Goal: Task Accomplishment & Management: Complete application form

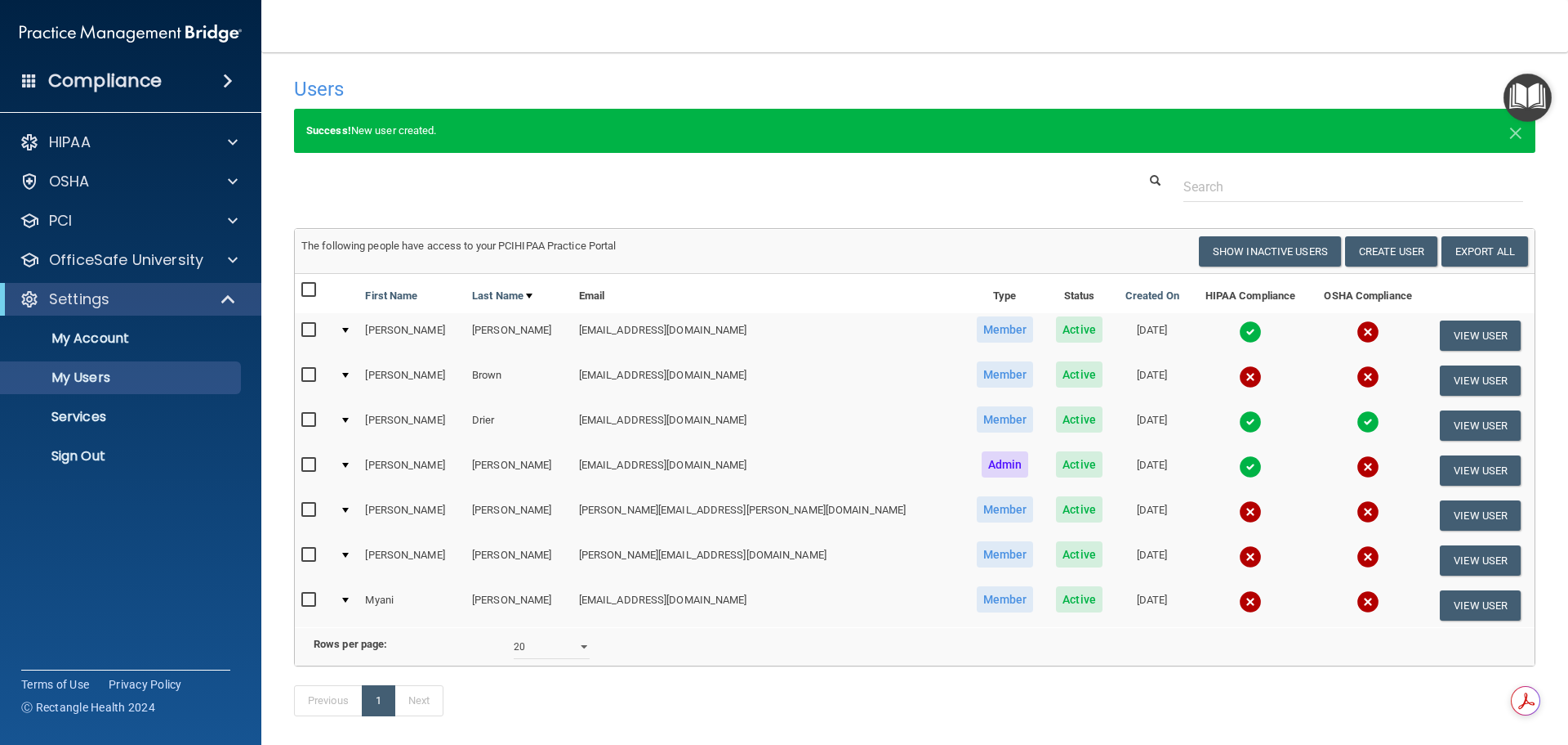
select select "20"
click at [1383, 252] on button "Create User" at bounding box center [1392, 251] width 92 height 30
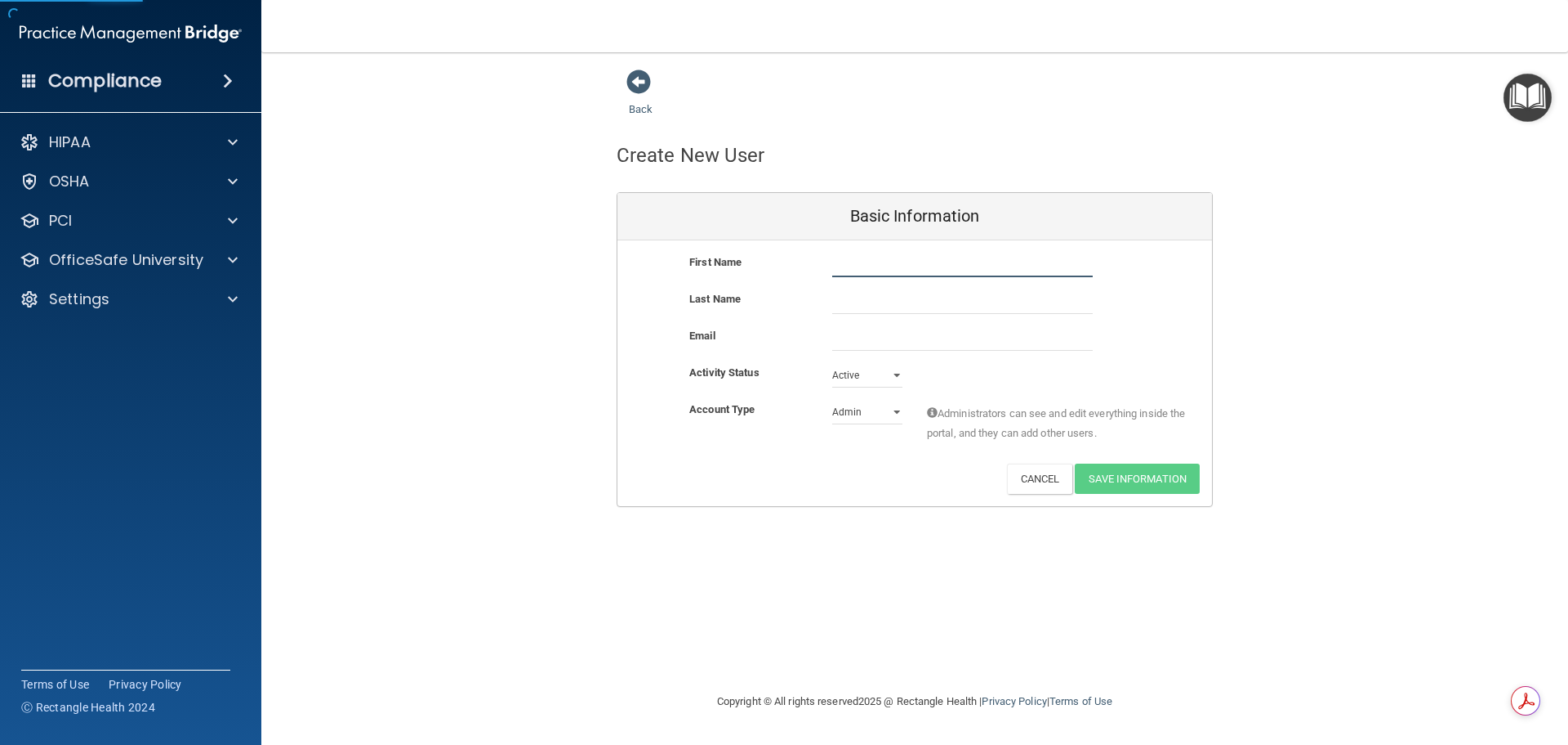
click at [857, 266] on input "text" at bounding box center [962, 264] width 261 height 24
type input "[PERSON_NAME]"
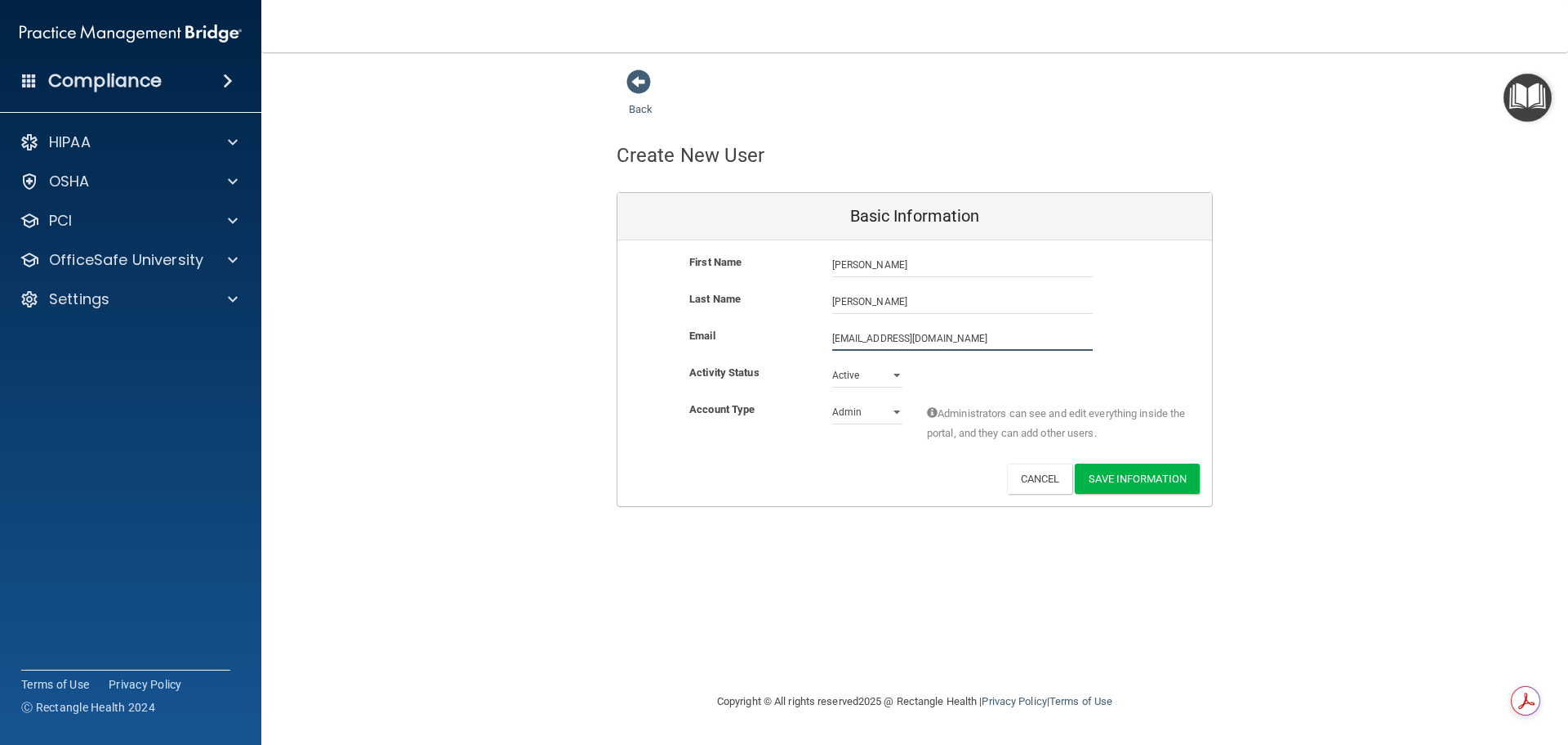
type input "[EMAIL_ADDRESS][DOMAIN_NAME]"
click at [861, 417] on select "Admin Member" at bounding box center [867, 412] width 70 height 24
select select "practice_member"
click at [832, 400] on select "Admin Member" at bounding box center [867, 412] width 70 height 24
click at [1108, 475] on button "Save Information" at bounding box center [1137, 478] width 125 height 30
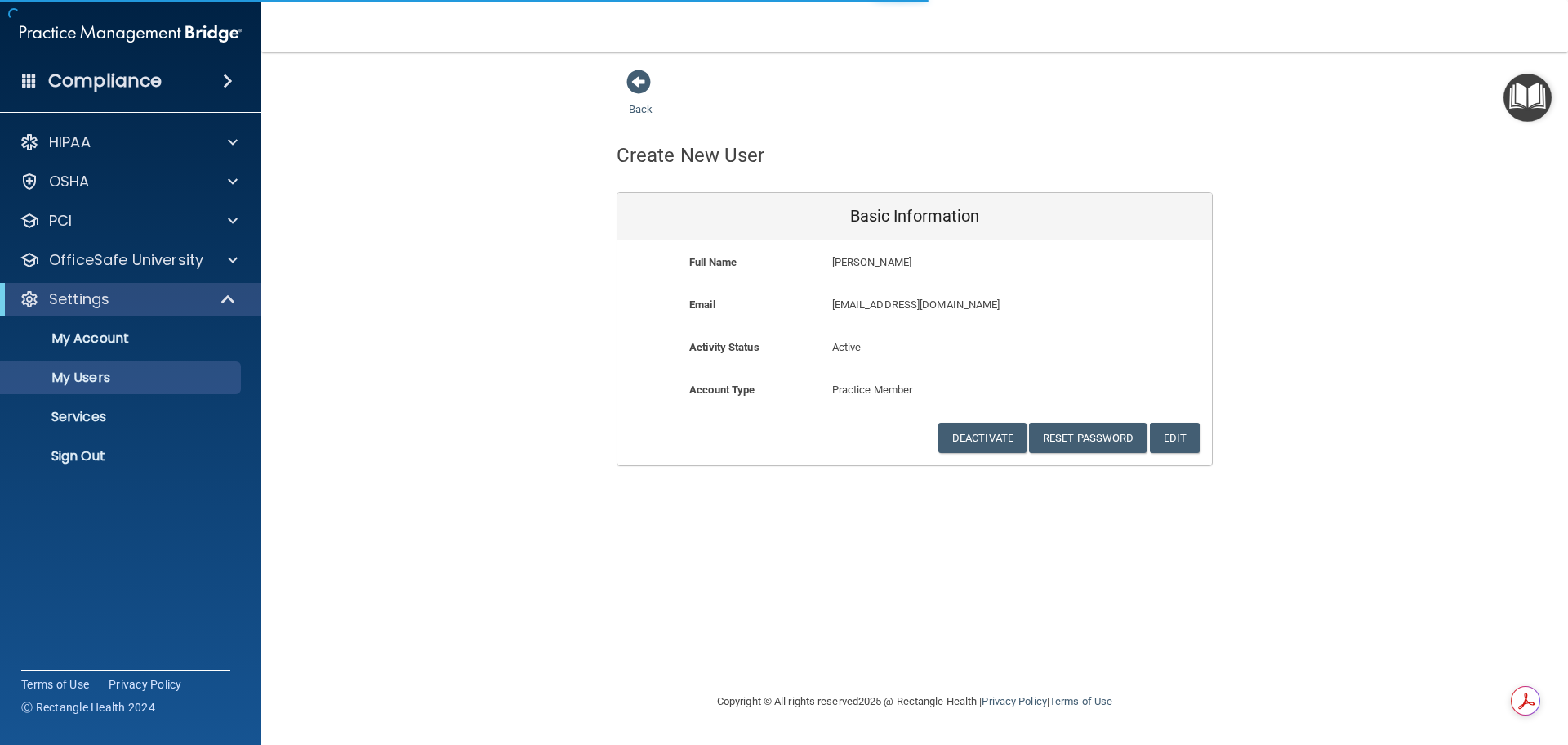
select select "20"
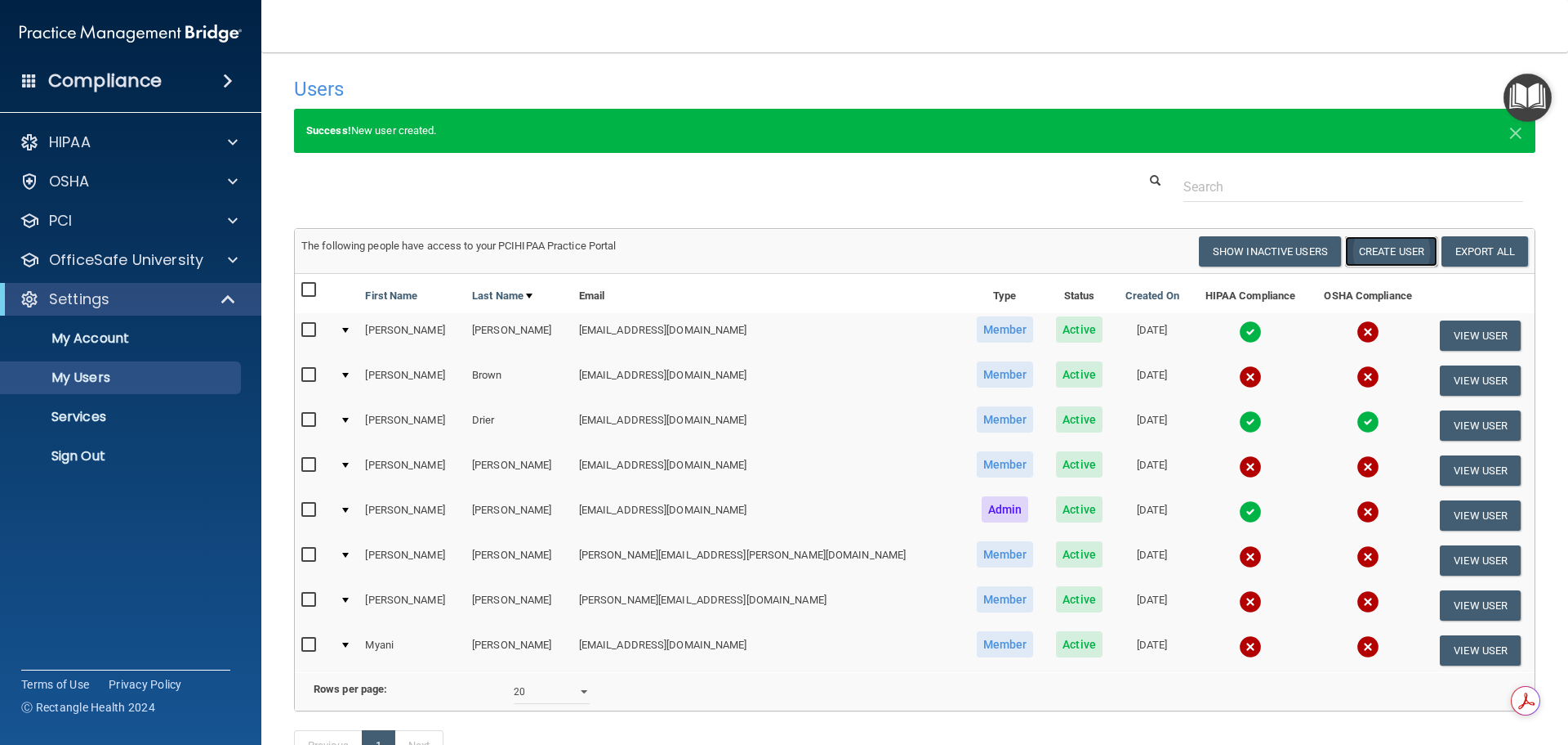
click at [1372, 254] on button "Create User" at bounding box center [1392, 251] width 92 height 30
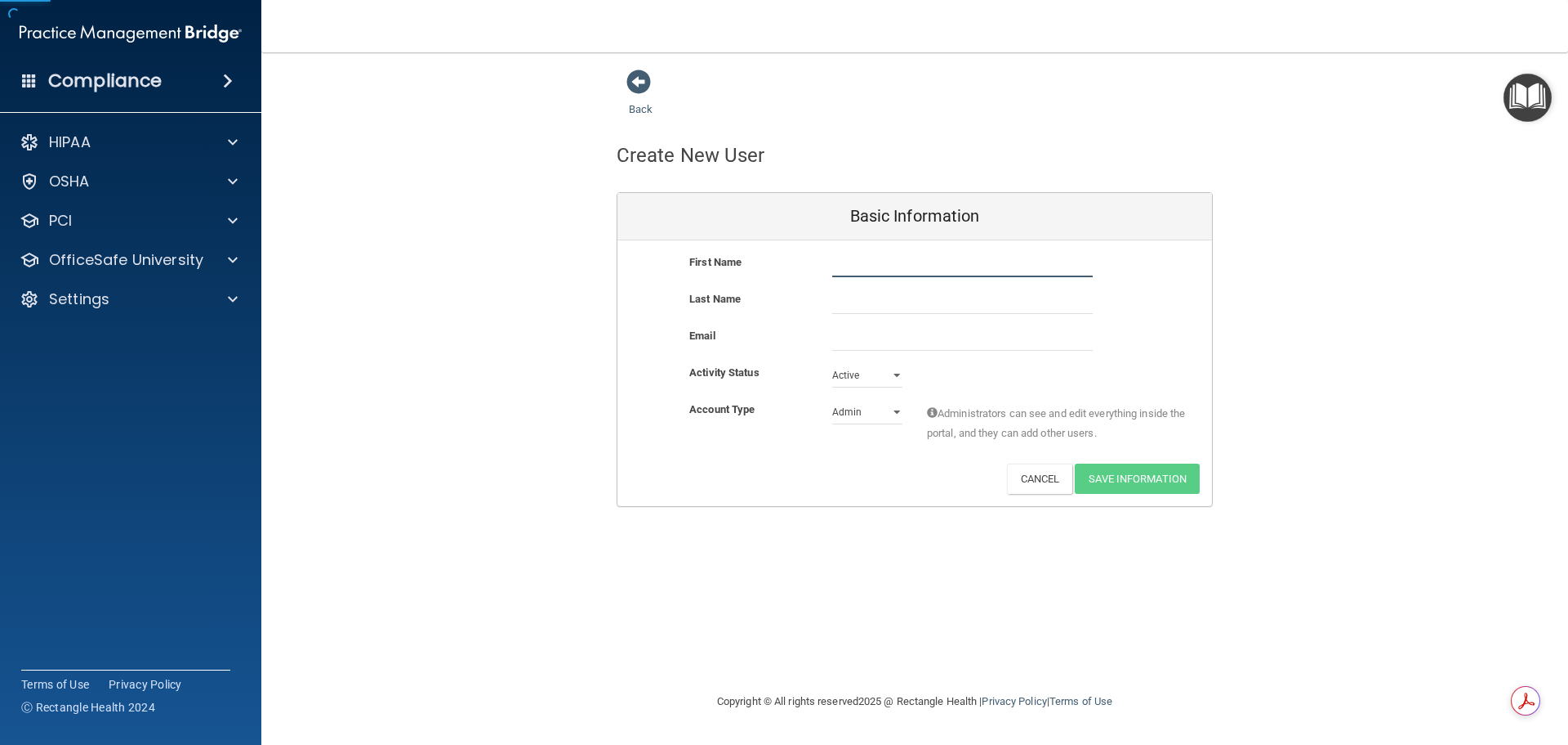
click at [884, 267] on input "text" at bounding box center [962, 264] width 261 height 24
type input "[PERSON_NAME]"
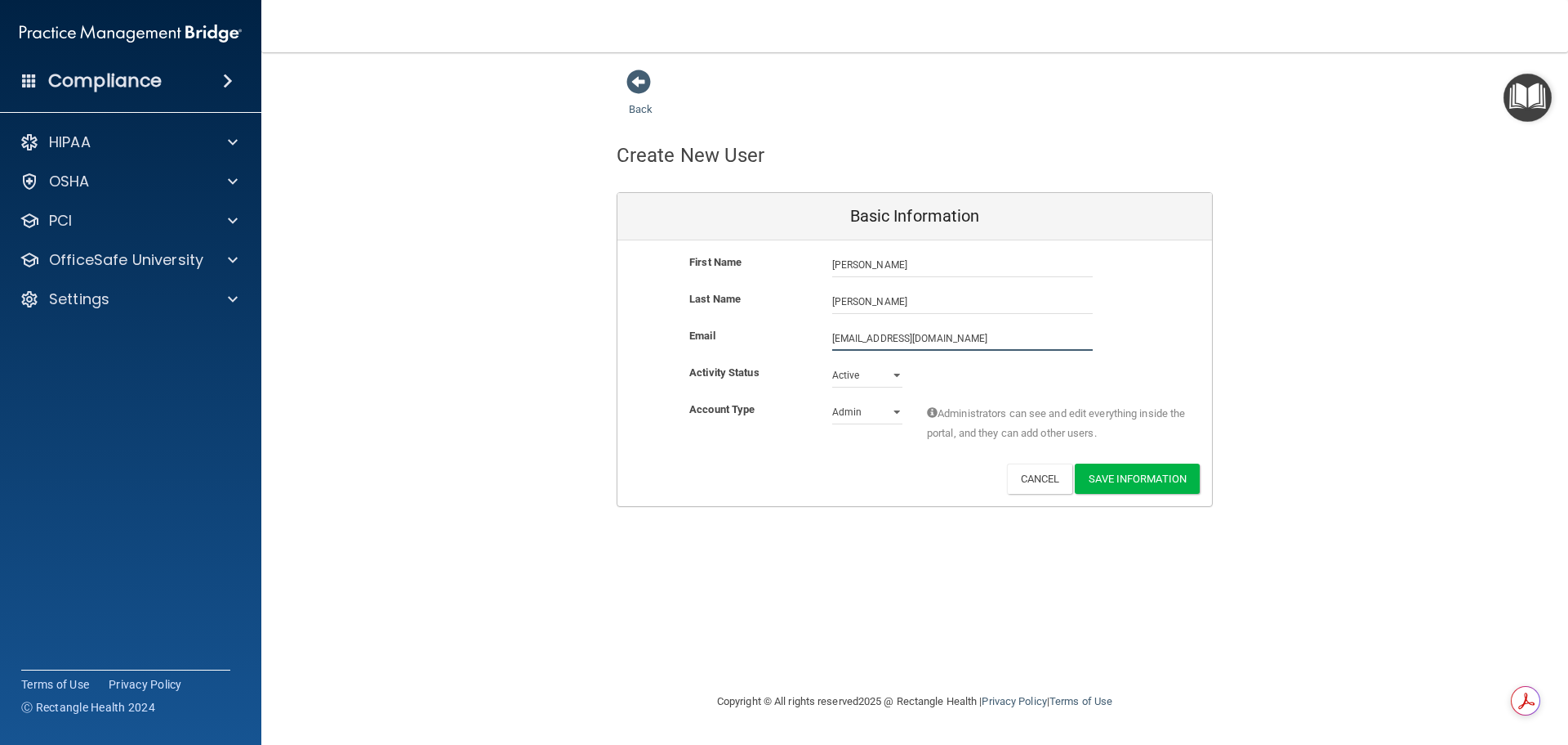
type input "[EMAIL_ADDRESS][DOMAIN_NAME]"
click at [895, 408] on select "Admin Member" at bounding box center [867, 412] width 70 height 24
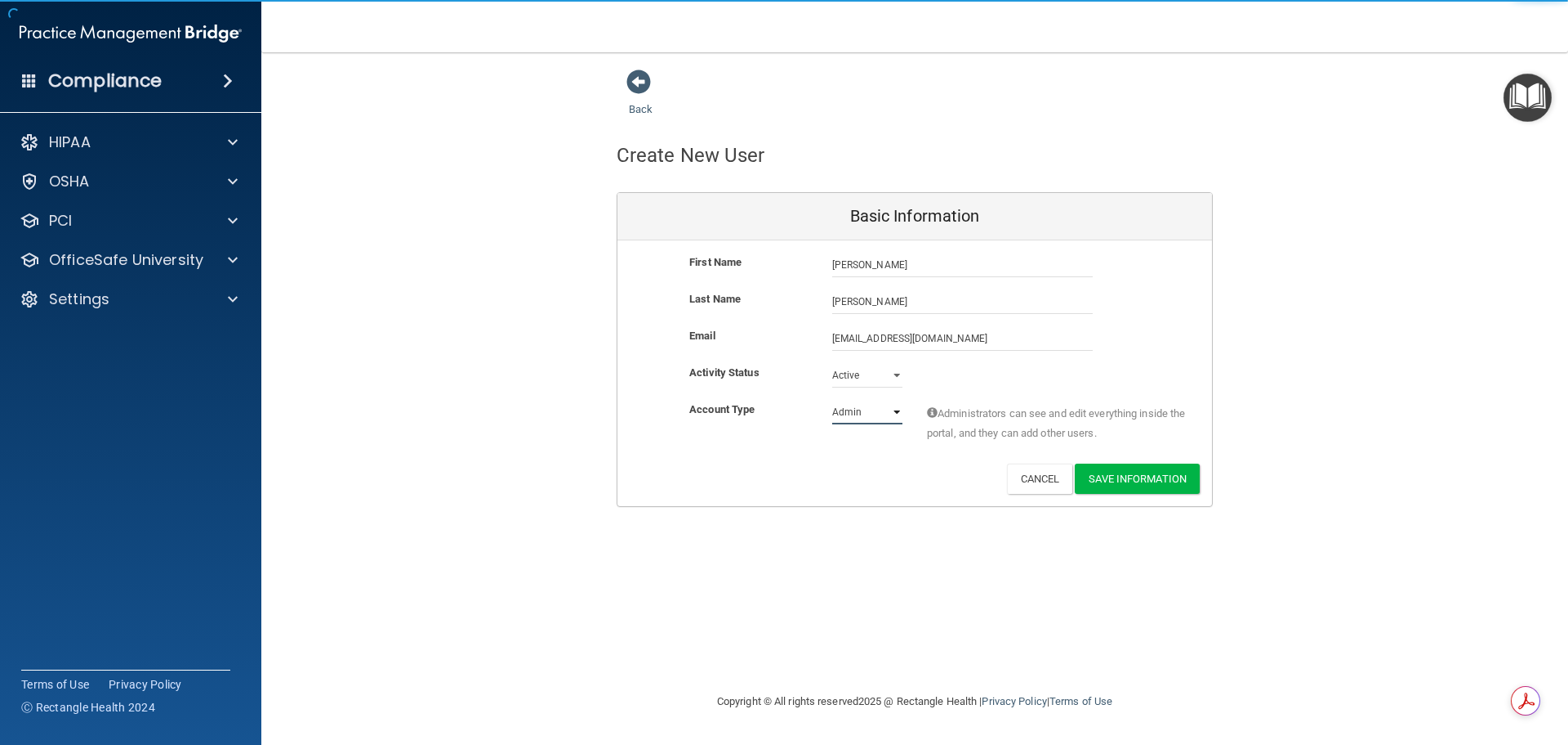
select select "practice_member"
click at [832, 400] on select "Admin Member" at bounding box center [867, 412] width 70 height 24
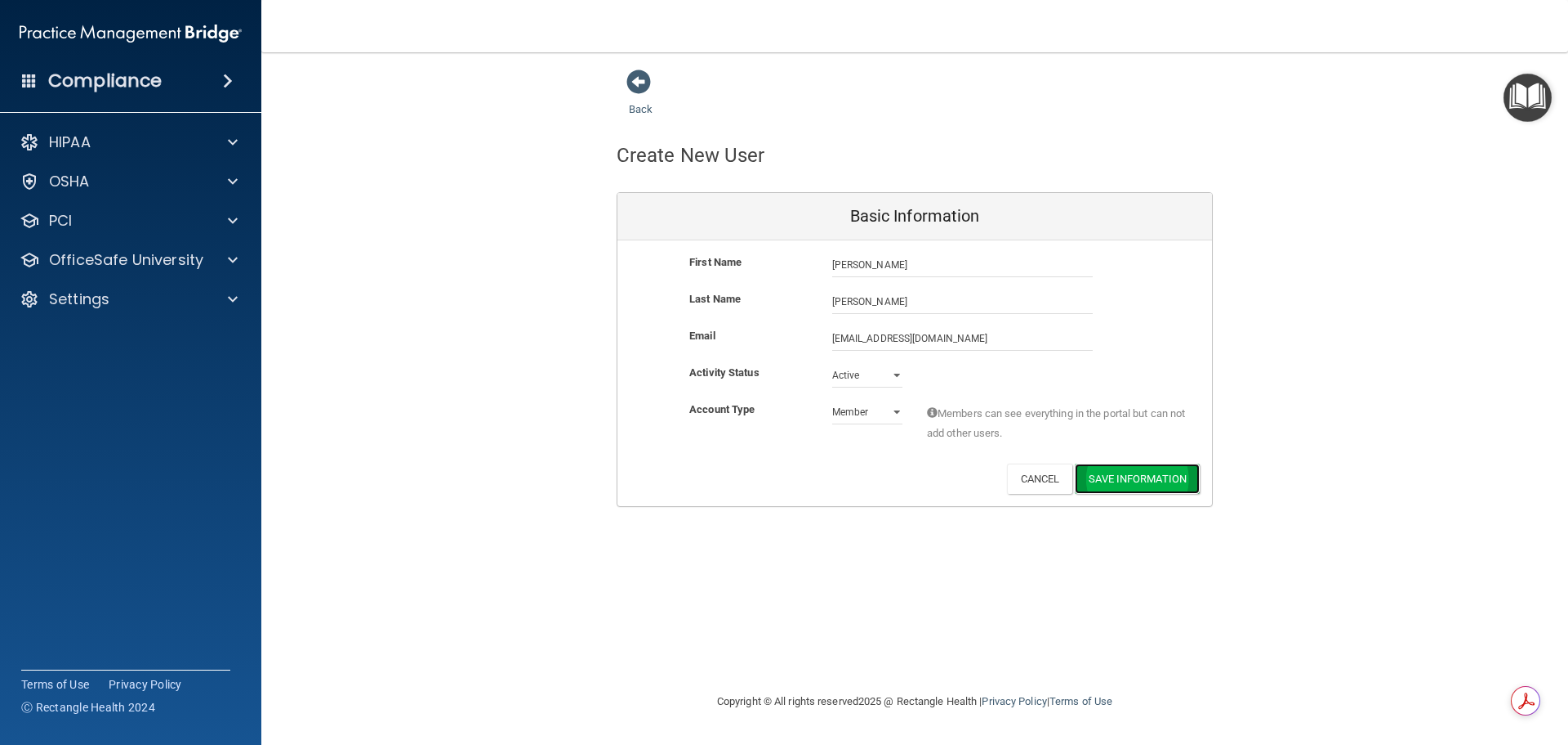
click at [1157, 477] on button "Save Information" at bounding box center [1137, 478] width 125 height 30
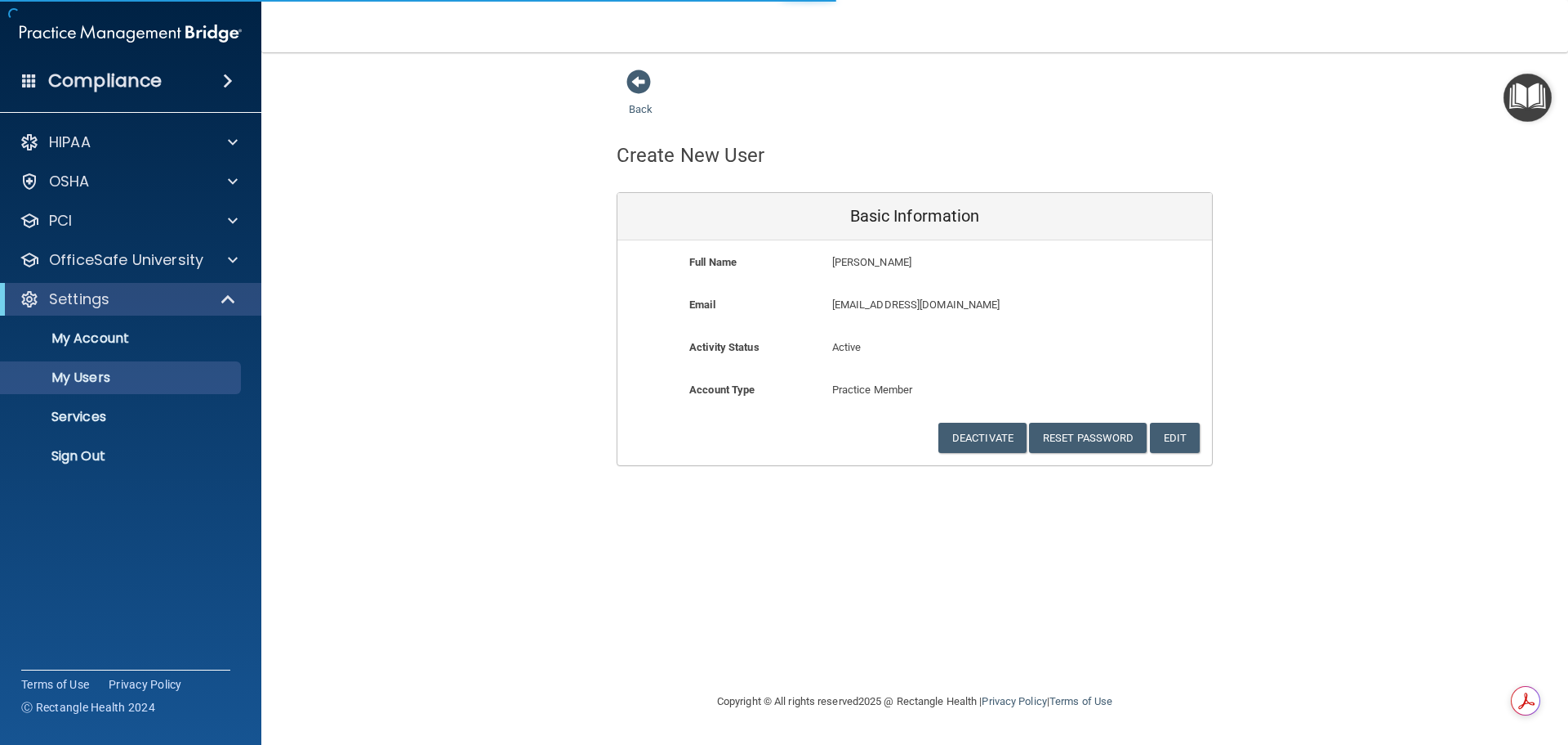
select select "20"
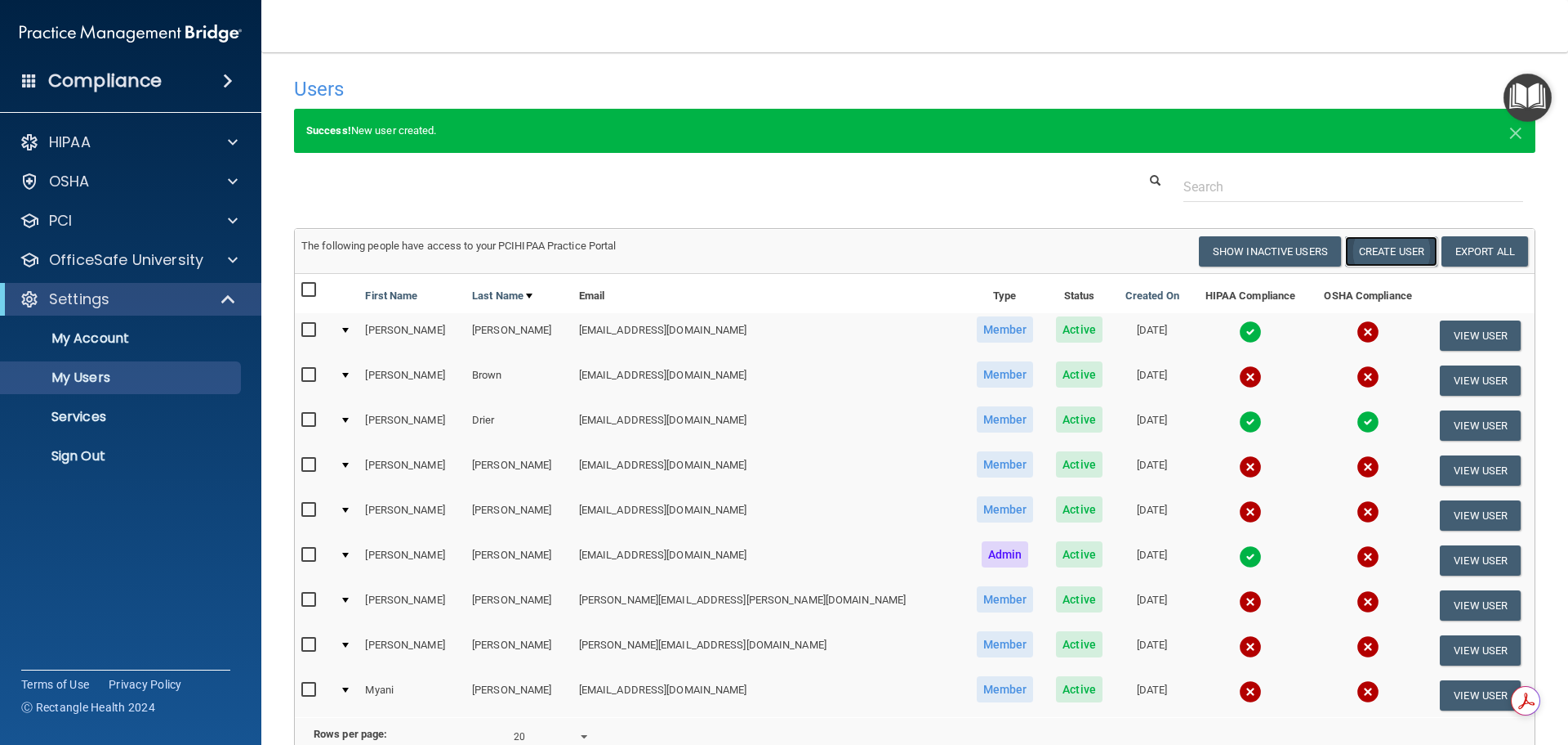
click at [1376, 250] on button "Create User" at bounding box center [1392, 251] width 92 height 30
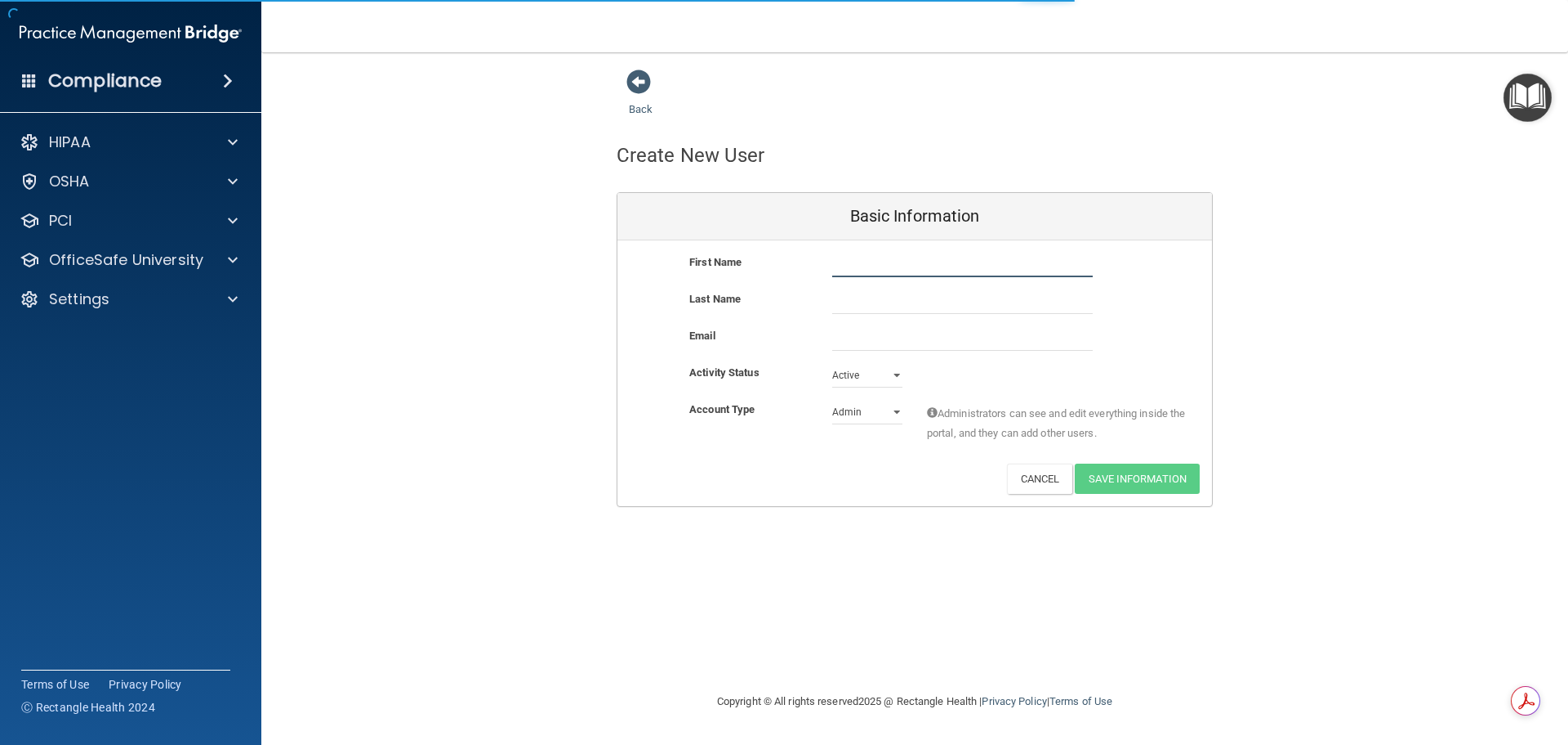
click at [874, 271] on input "text" at bounding box center [962, 264] width 261 height 24
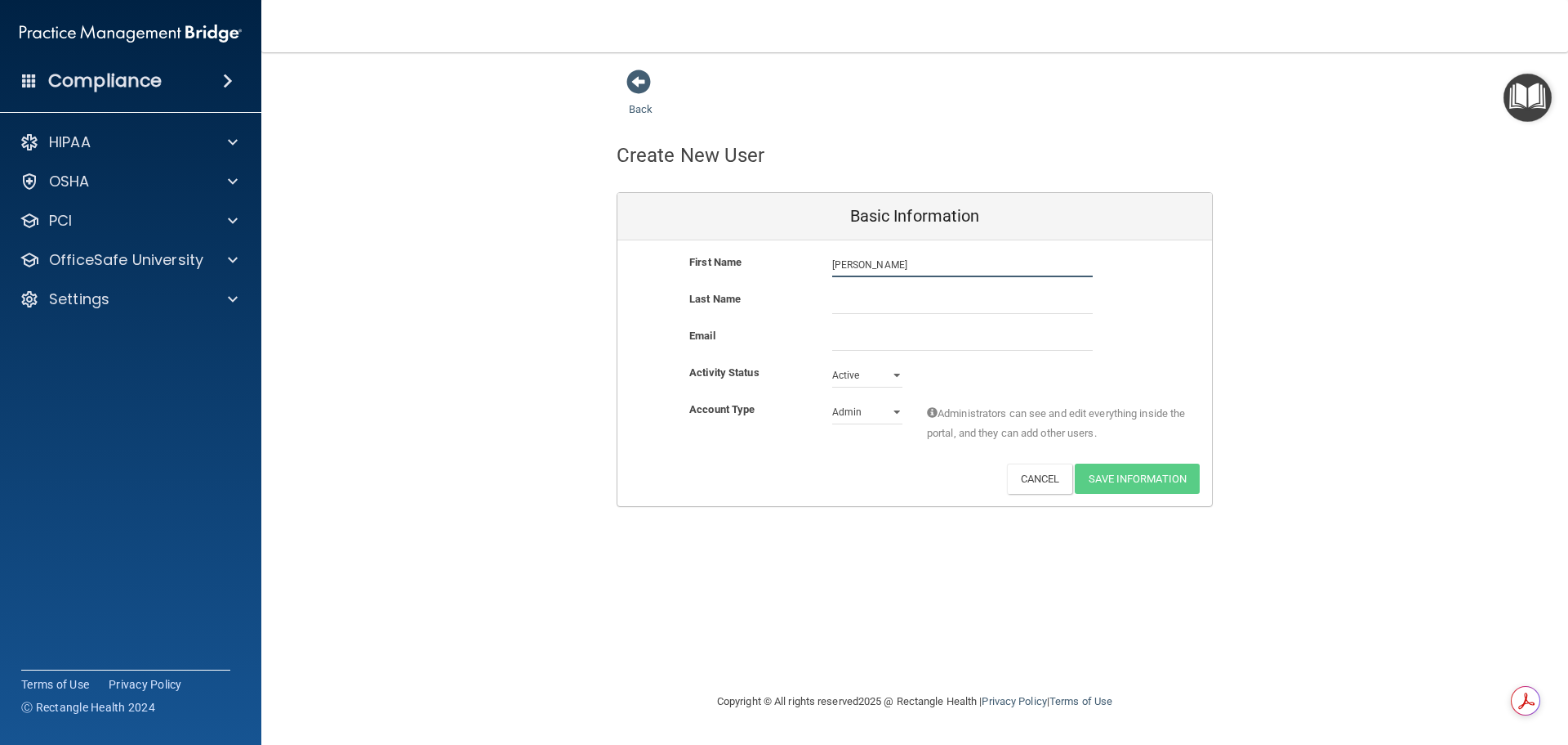
type input "[PERSON_NAME]"
click at [868, 337] on input "email" at bounding box center [962, 337] width 261 height 24
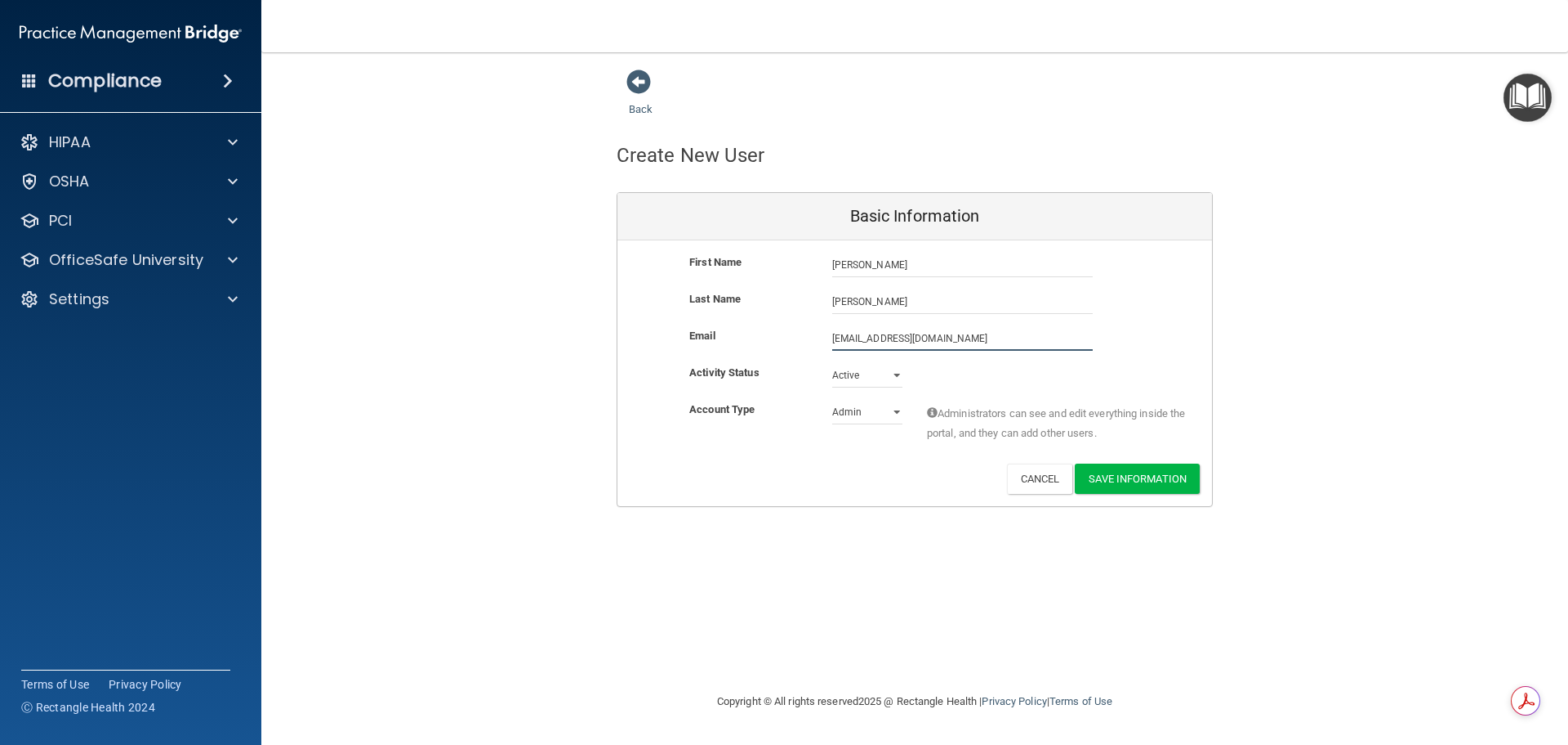
type input "[EMAIL_ADDRESS][DOMAIN_NAME]"
click at [874, 406] on select "Admin Member" at bounding box center [867, 412] width 70 height 24
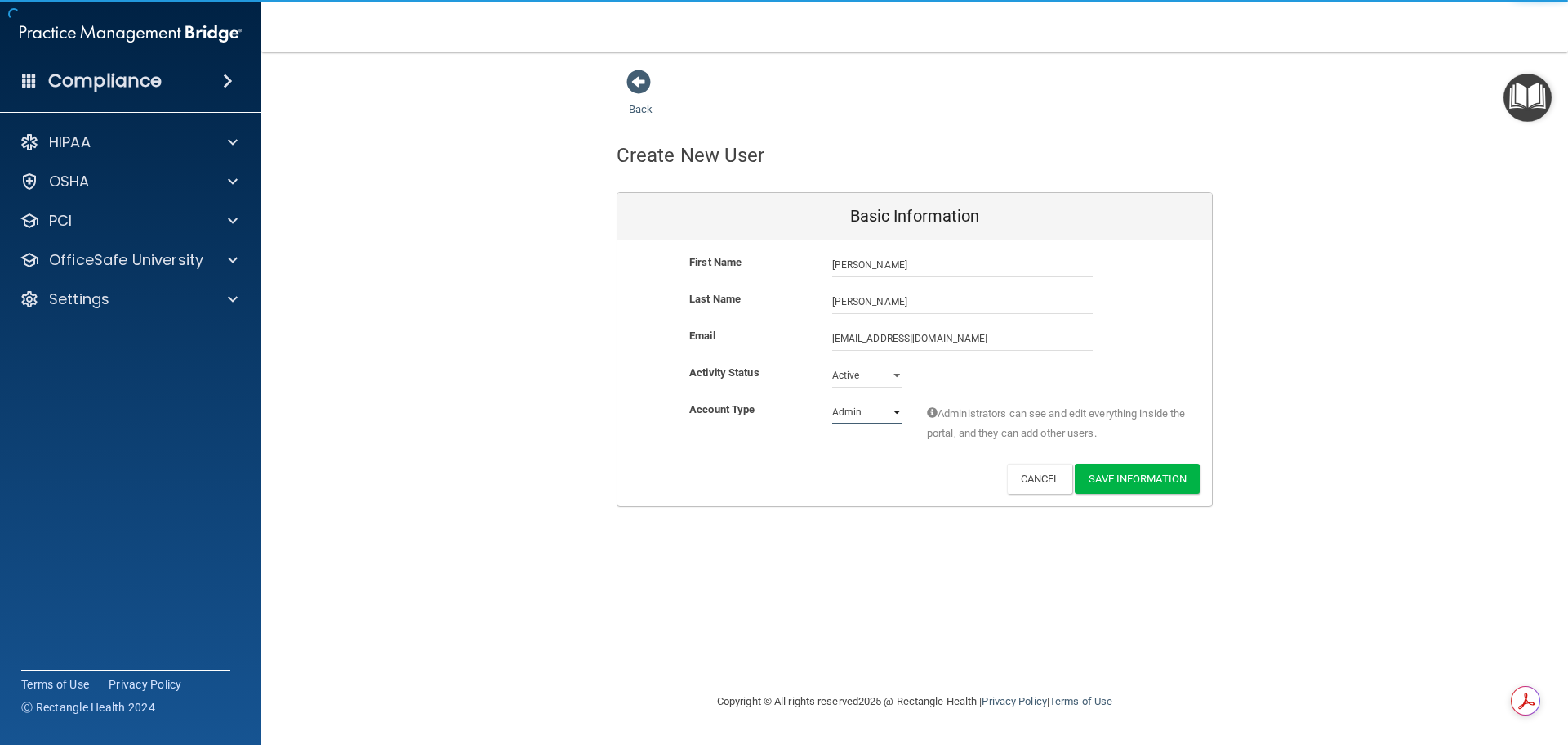
select select "practice_member"
click at [832, 400] on select "Admin Member" at bounding box center [867, 412] width 70 height 24
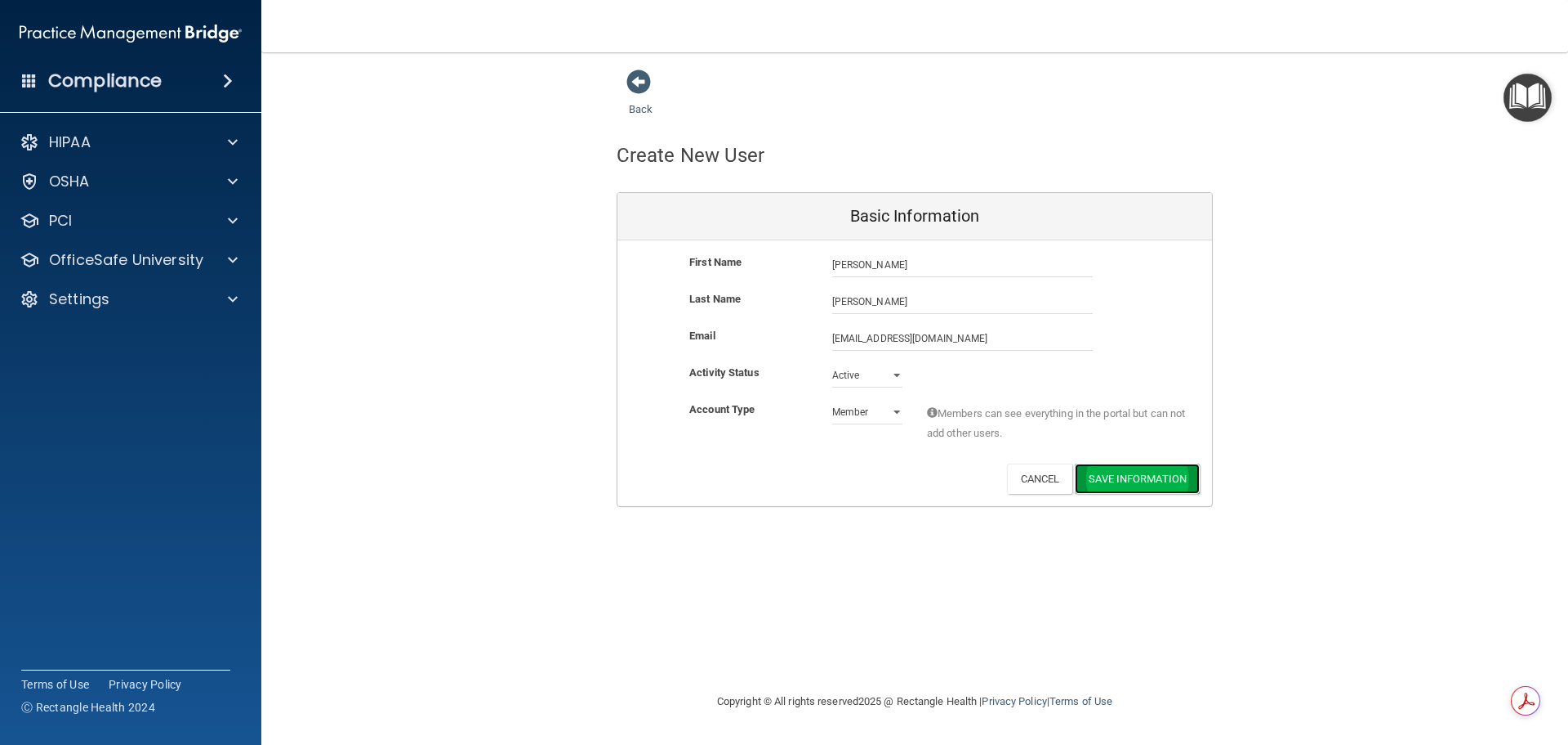
click at [1148, 479] on button "Save Information" at bounding box center [1137, 478] width 125 height 30
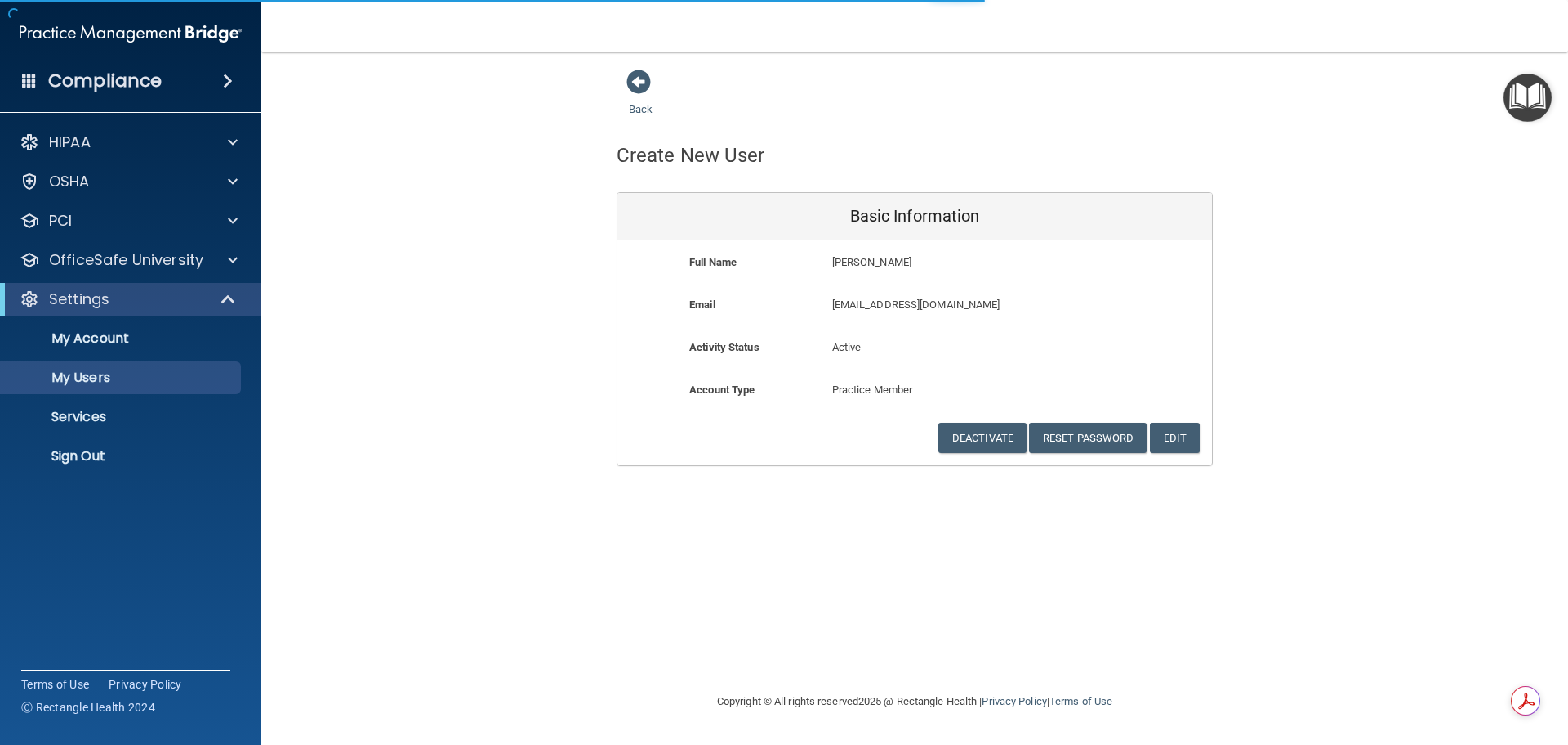
select select "20"
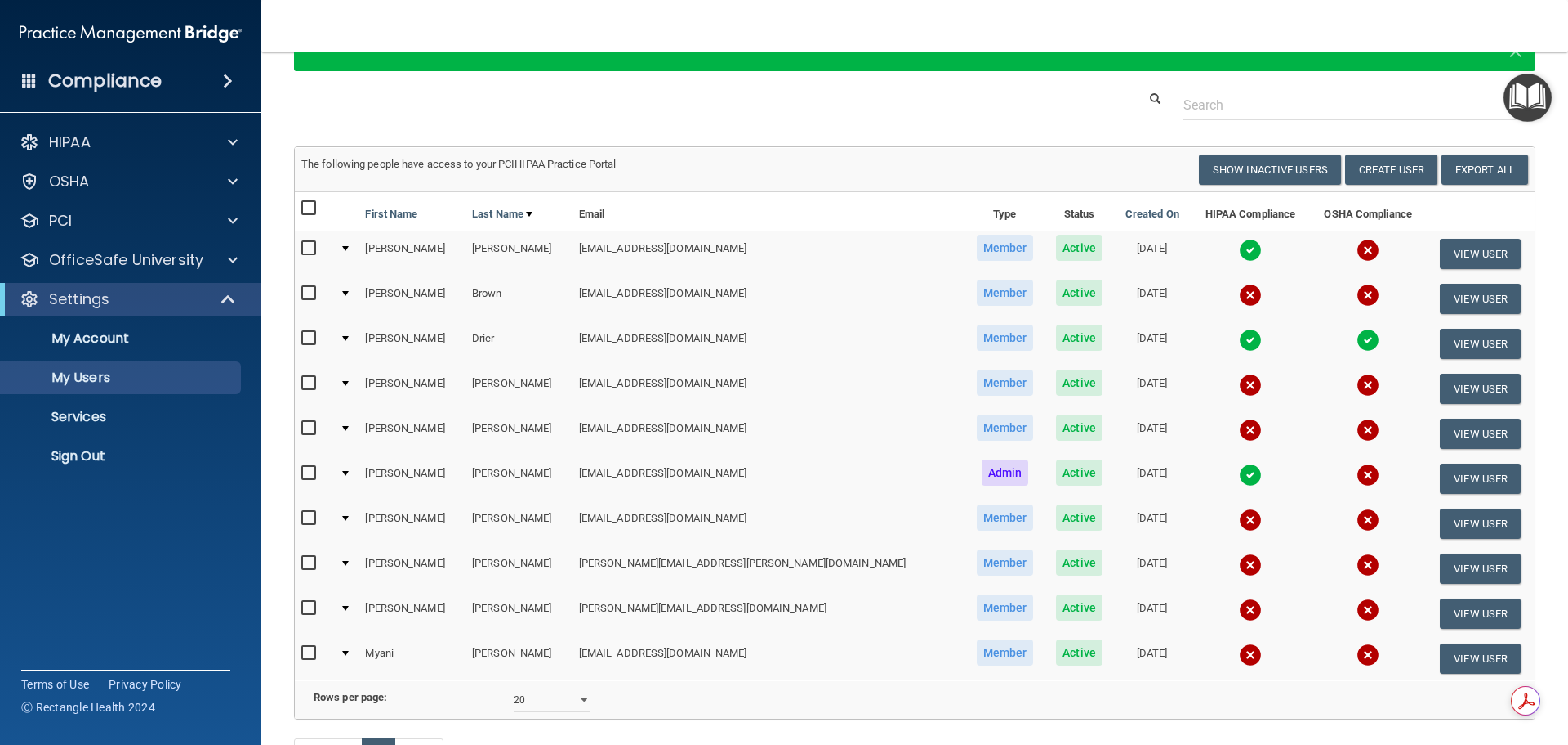
scroll to position [164, 0]
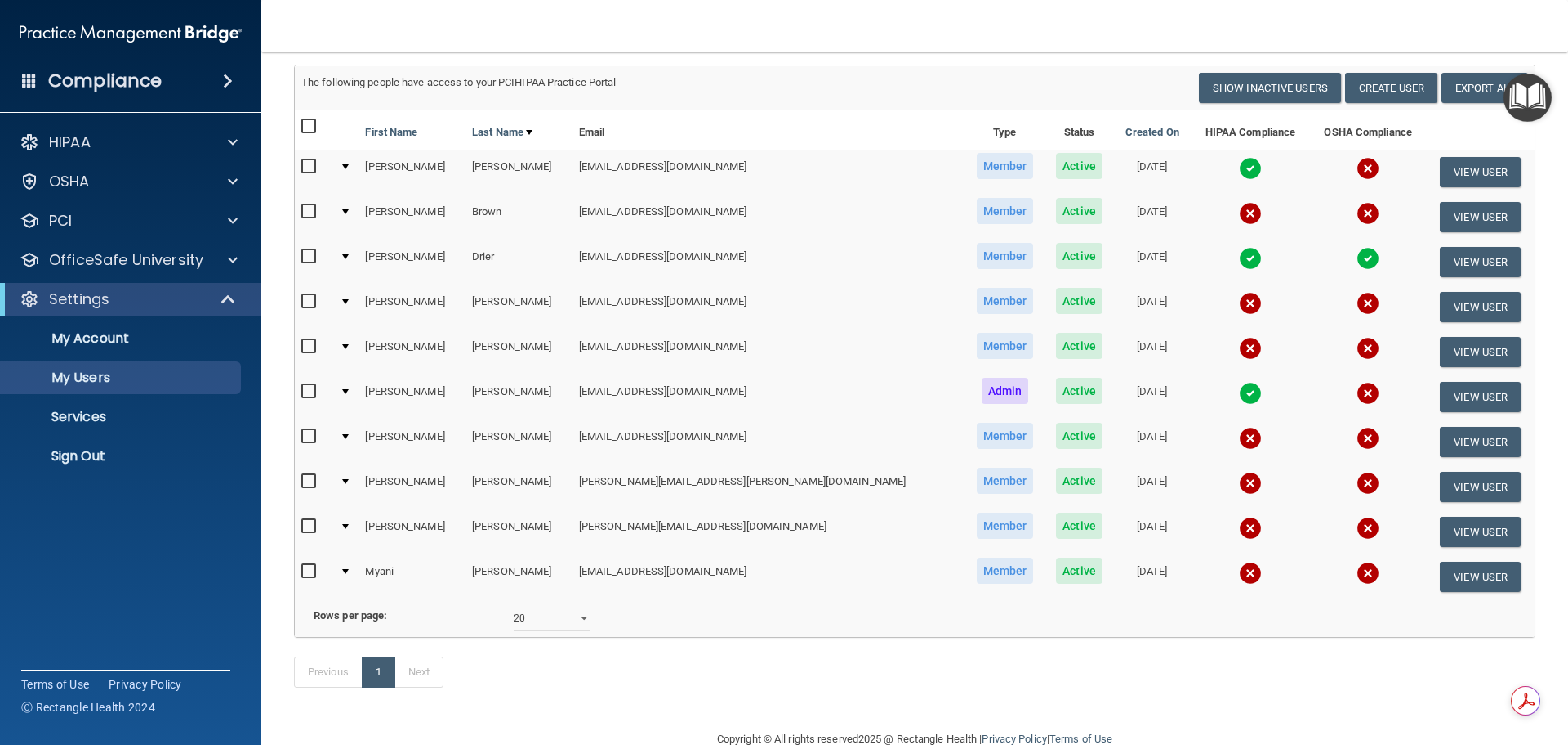
click at [307, 304] on input "checkbox" at bounding box center [311, 302] width 19 height 13
checkbox input "true"
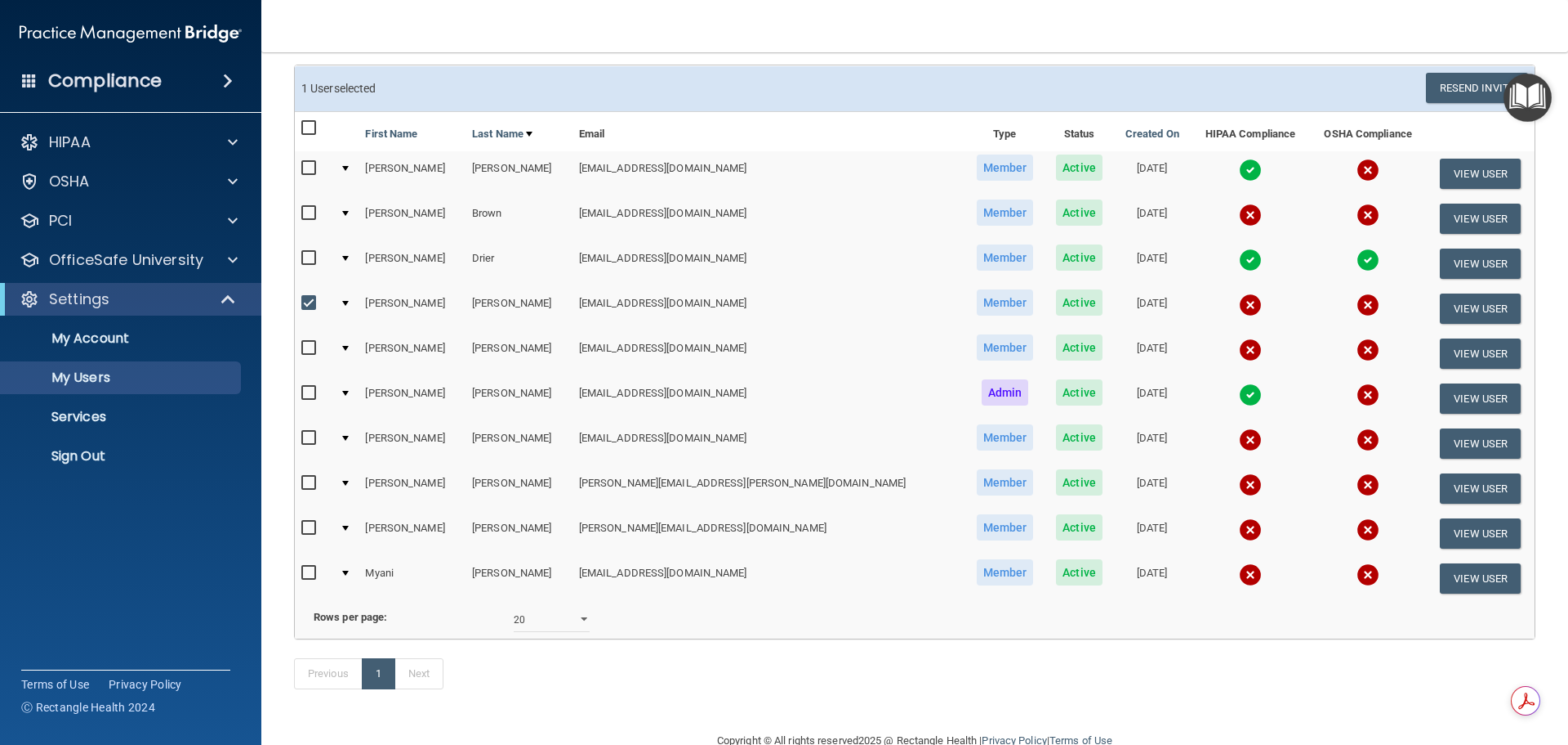
click at [306, 350] on input "checkbox" at bounding box center [311, 348] width 19 height 13
checkbox input "true"
click at [309, 439] on input "checkbox" at bounding box center [311, 439] width 19 height 13
checkbox input "true"
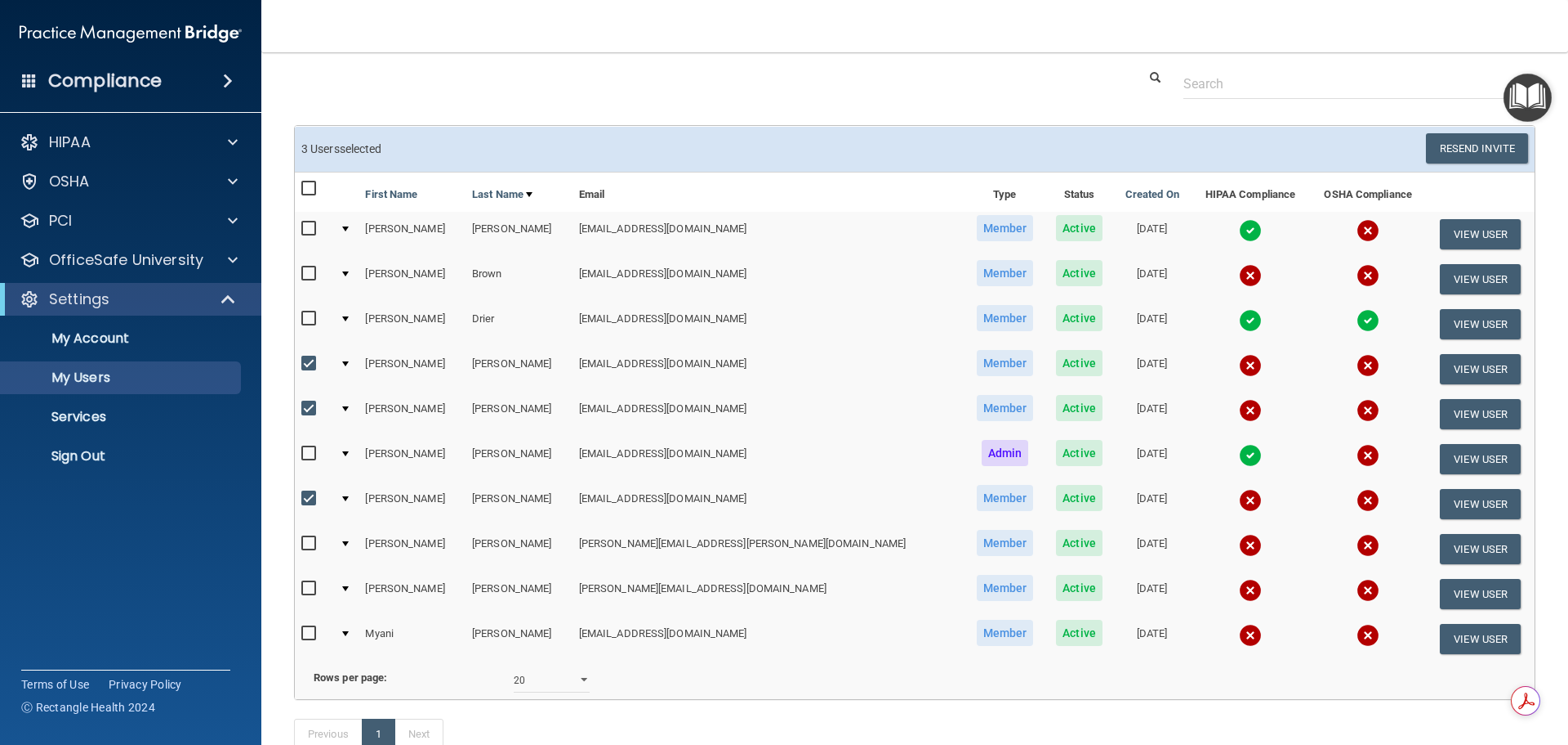
scroll to position [0, 0]
